Goal: Information Seeking & Learning: Learn about a topic

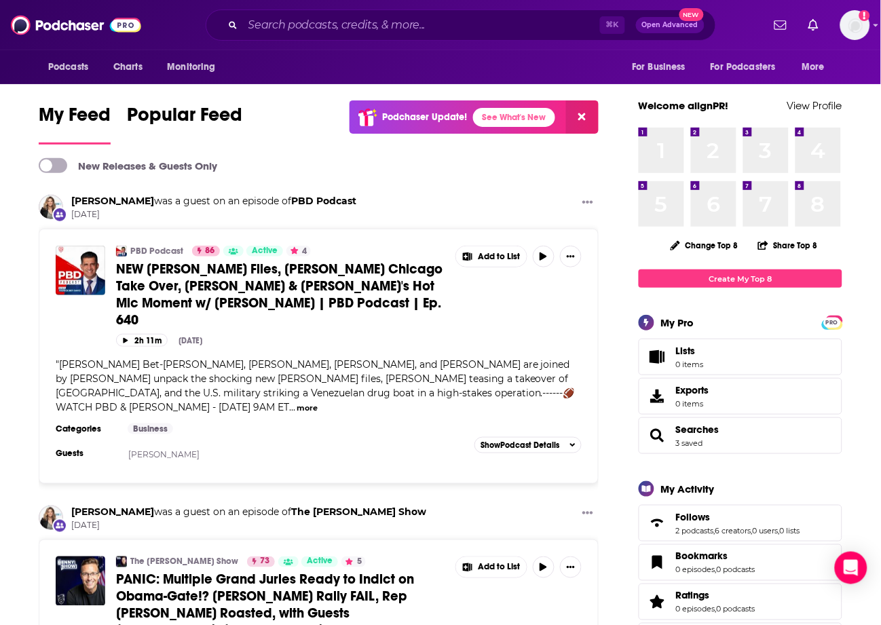
click at [293, 12] on div "⌘ K Open Advanced New" at bounding box center [461, 25] width 511 height 31
click at [293, 23] on input "Search podcasts, credits, & more..." at bounding box center [421, 25] width 357 height 22
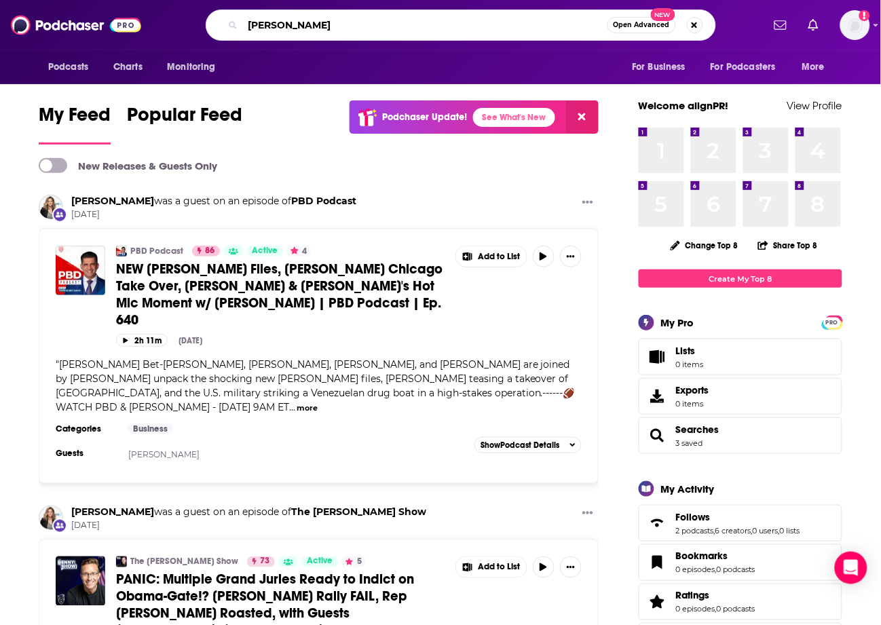
type input "[PERSON_NAME]"
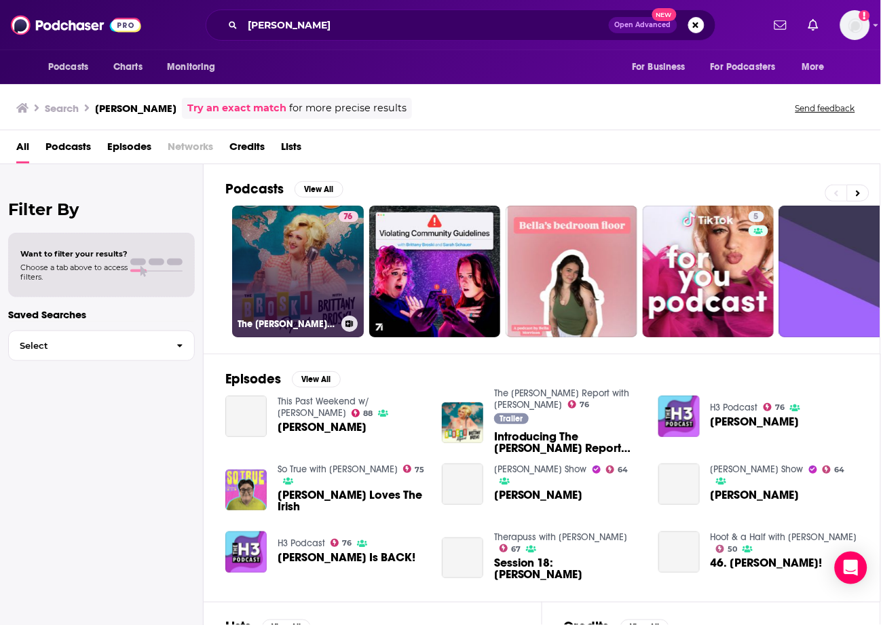
click at [303, 225] on link "76 The [PERSON_NAME] Report with [PERSON_NAME]" at bounding box center [298, 272] width 132 height 132
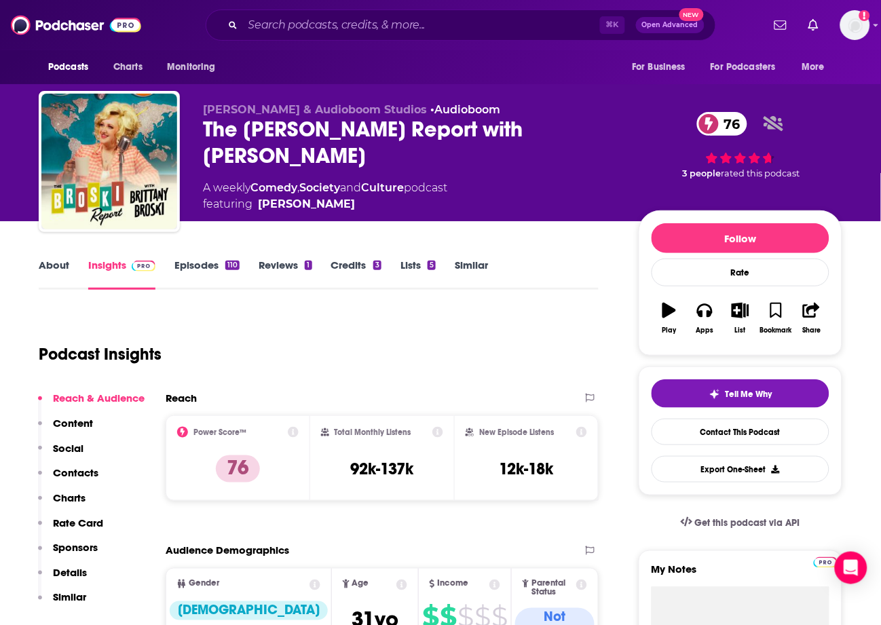
click at [48, 263] on link "About" at bounding box center [54, 274] width 31 height 31
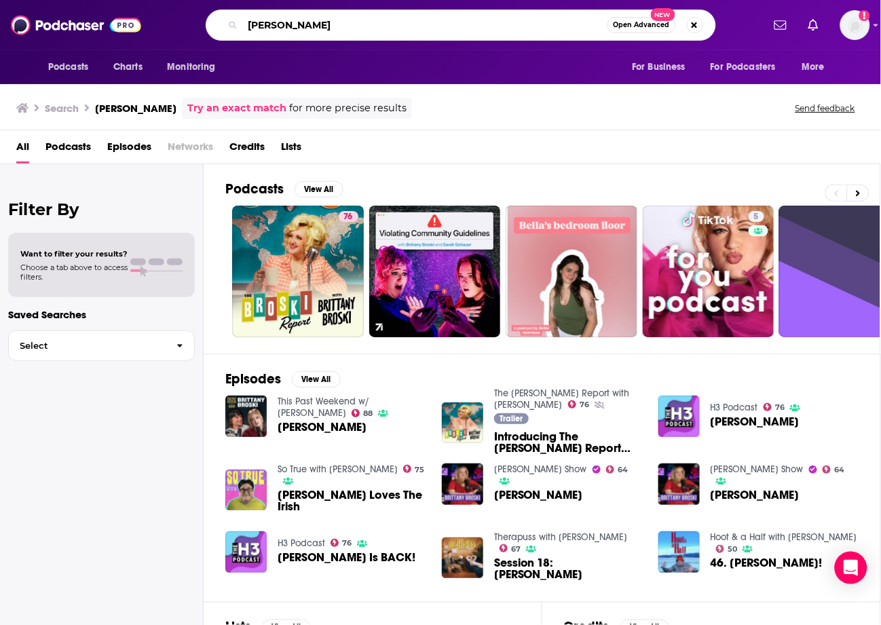
drag, startPoint x: 345, startPoint y: 26, endPoint x: 250, endPoint y: 22, distance: 95.2
click at [250, 22] on input "[PERSON_NAME]" at bounding box center [425, 25] width 365 height 22
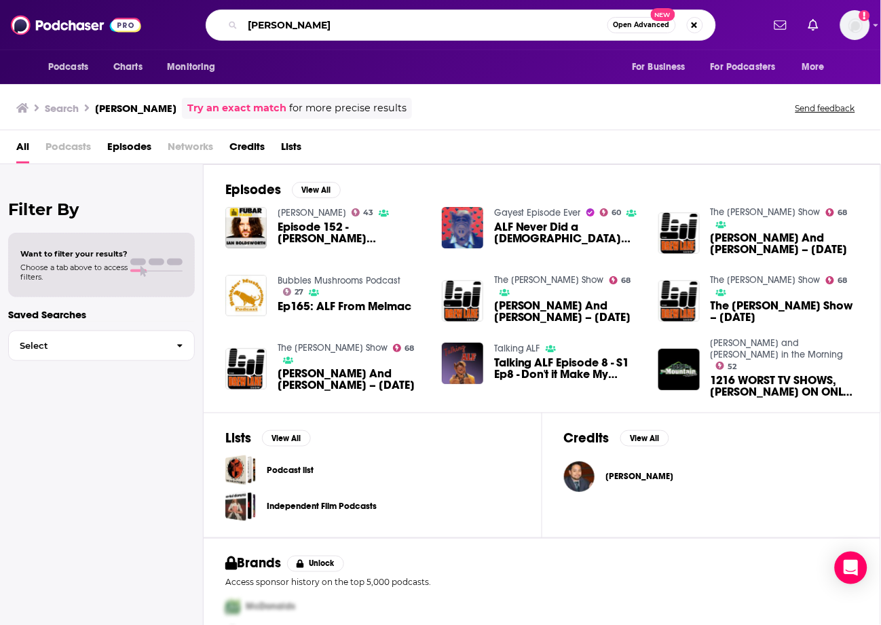
click at [329, 24] on input "[PERSON_NAME]" at bounding box center [425, 25] width 365 height 22
type input "drew"
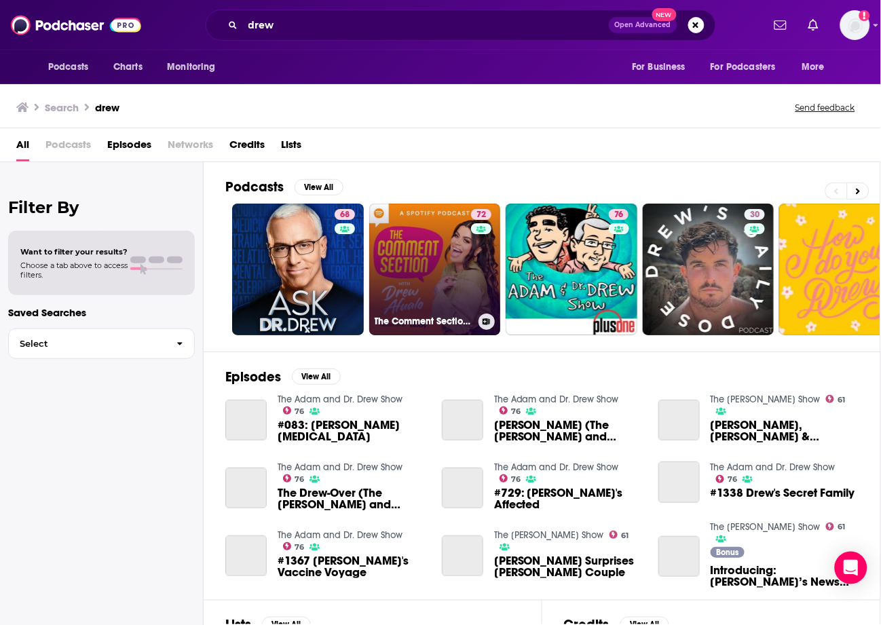
click at [461, 242] on link "72 The Comment Section with [PERSON_NAME]" at bounding box center [435, 270] width 132 height 132
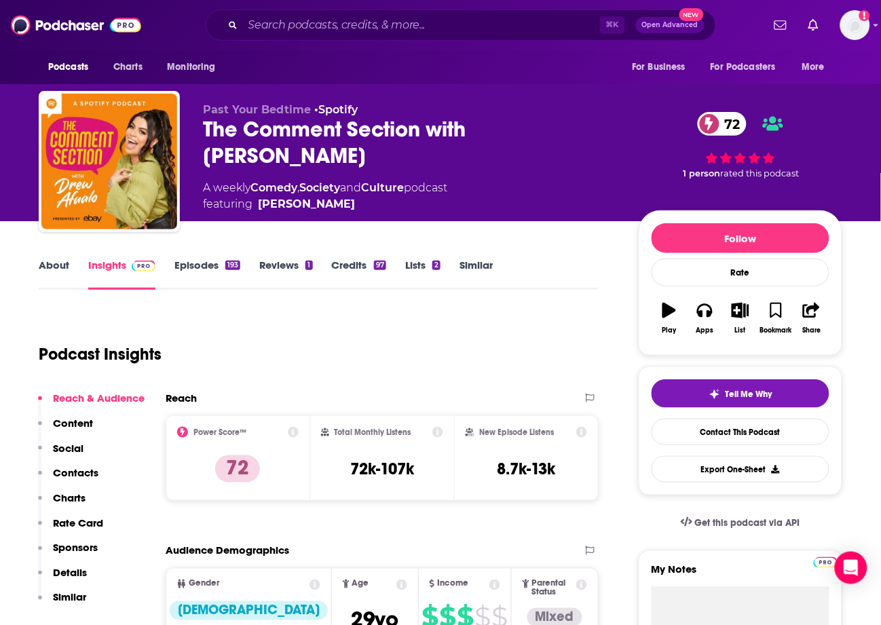
click at [51, 261] on link "About" at bounding box center [54, 274] width 31 height 31
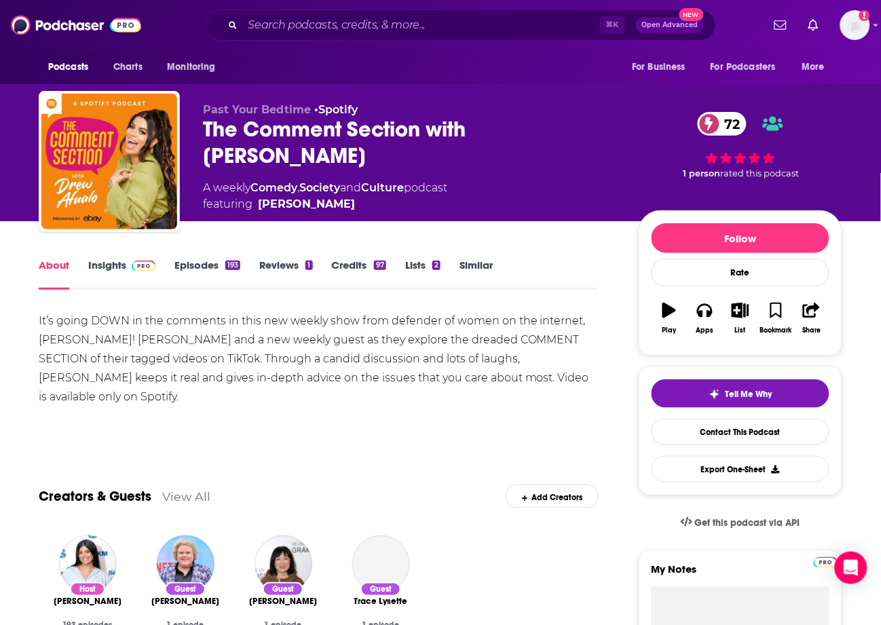
click at [113, 266] on link "Insights" at bounding box center [121, 274] width 67 height 31
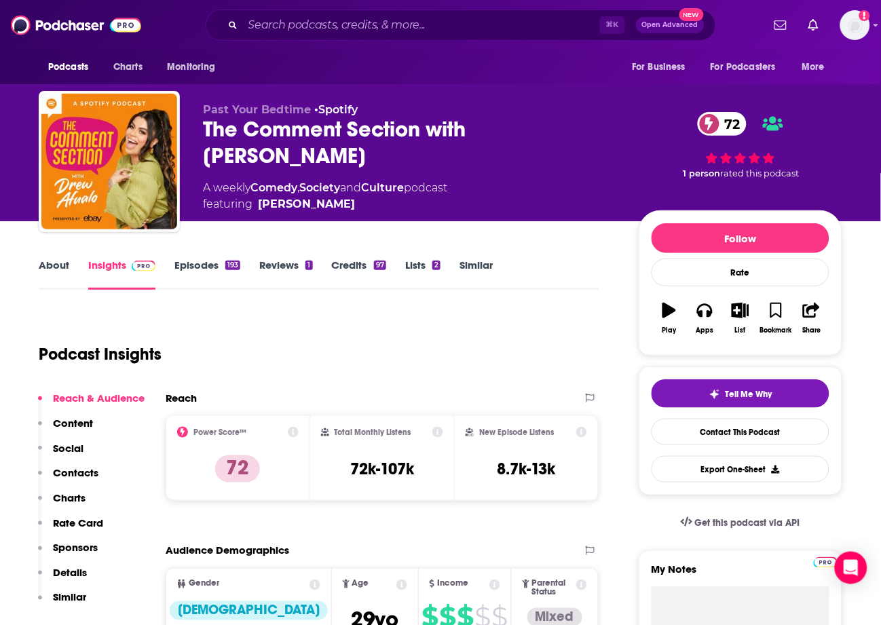
click at [291, 114] on span "Past Your Bedtime" at bounding box center [257, 109] width 108 height 13
click at [290, 124] on div "The Comment Section with [PERSON_NAME] 72" at bounding box center [410, 142] width 414 height 53
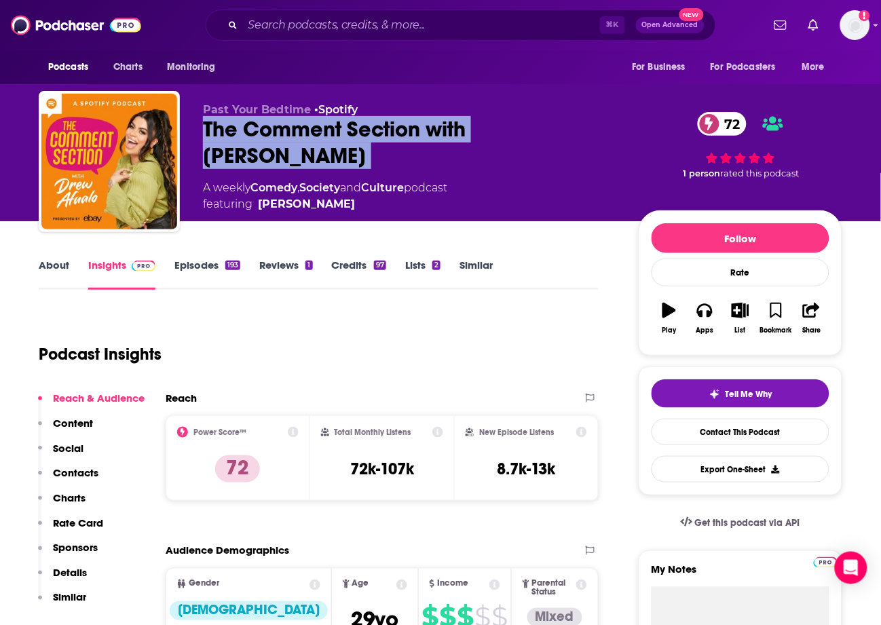
click at [290, 125] on div "The Comment Section with [PERSON_NAME] 72" at bounding box center [410, 142] width 414 height 53
copy div "The Comment Section with [PERSON_NAME] 72"
